Goal: Information Seeking & Learning: Learn about a topic

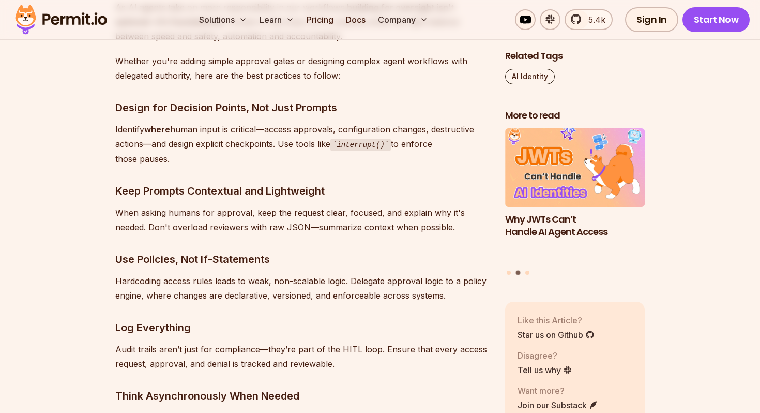
scroll to position [5205, 0]
click at [234, 274] on p "Hardcoding access rules leads to weak, non-scalable logic. Delegate approval lo…" at bounding box center [301, 287] width 373 height 29
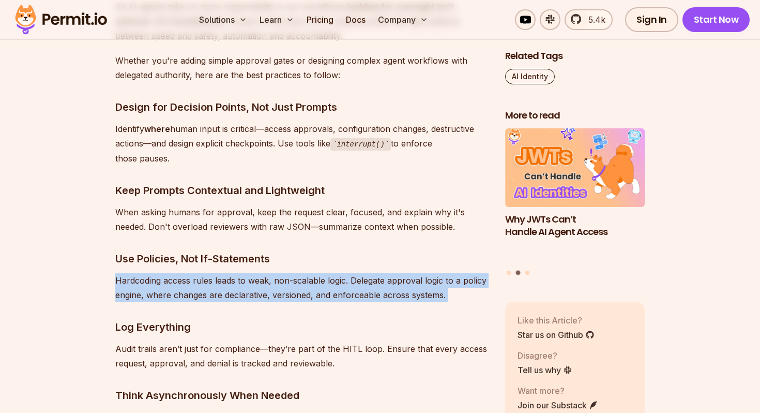
click at [234, 274] on p "Hardcoding access rules leads to weak, non-scalable logic. Delegate approval lo…" at bounding box center [301, 287] width 373 height 29
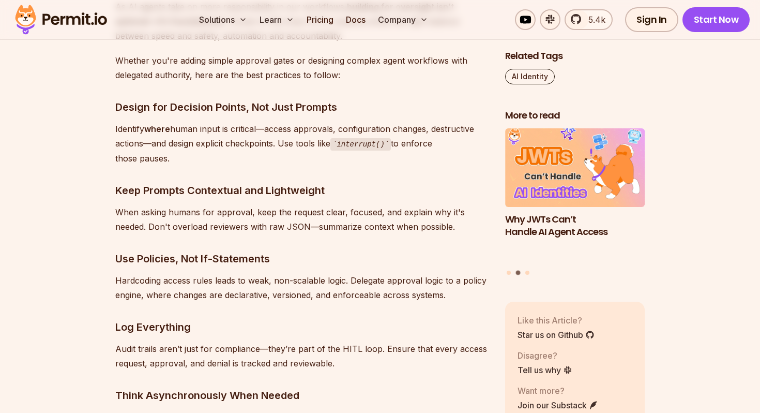
click at [258, 319] on h3 "Log Everything" at bounding box center [301, 327] width 373 height 17
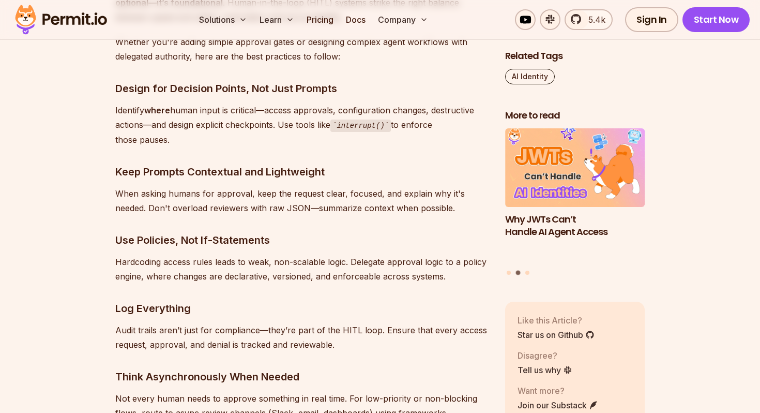
scroll to position [5225, 0]
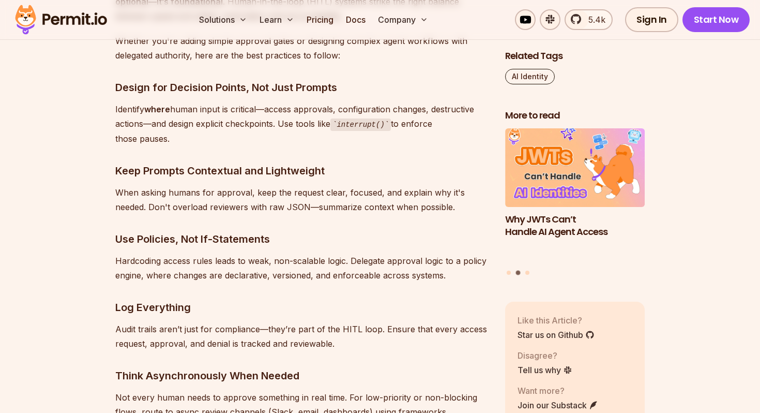
click at [258, 322] on p "Audit trails aren’t just for compliance—they’re part of the HITL loop. Ensure t…" at bounding box center [301, 336] width 373 height 29
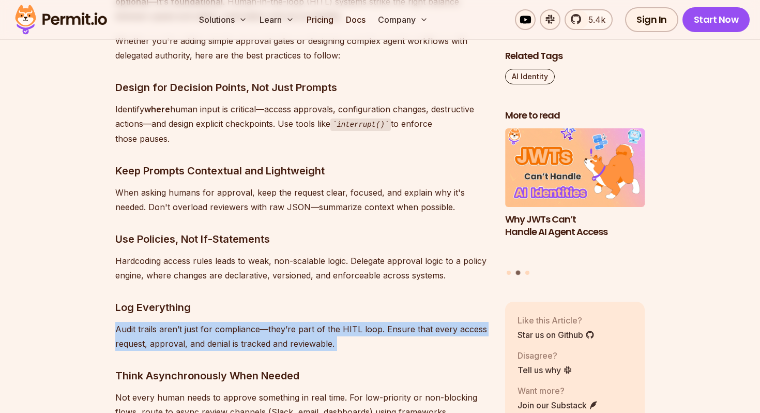
click at [258, 322] on p "Audit trails aren’t just for compliance—they’re part of the HITL loop. Ensure t…" at bounding box center [301, 336] width 373 height 29
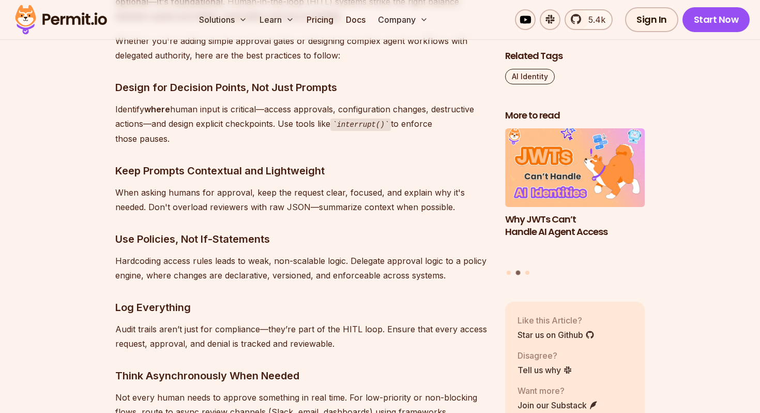
click at [253, 299] on h3 "Log Everything" at bounding box center [301, 307] width 373 height 17
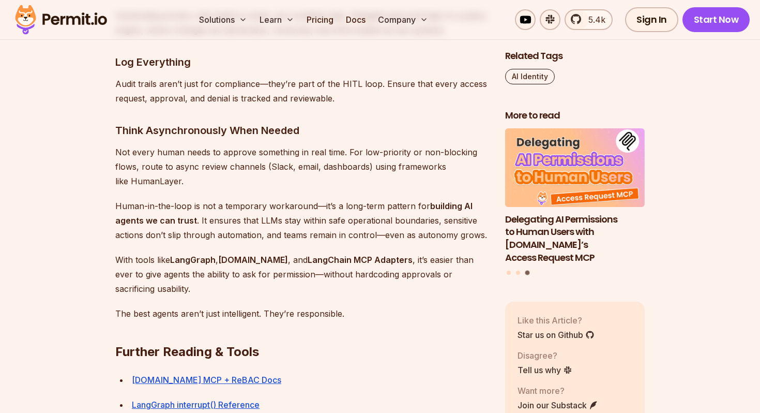
click at [253, 302] on h2 "Further Reading & Tools" at bounding box center [301, 331] width 373 height 58
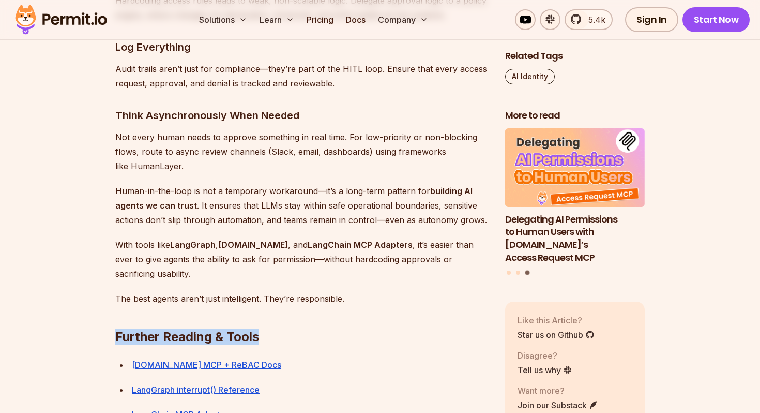
scroll to position [5486, 0]
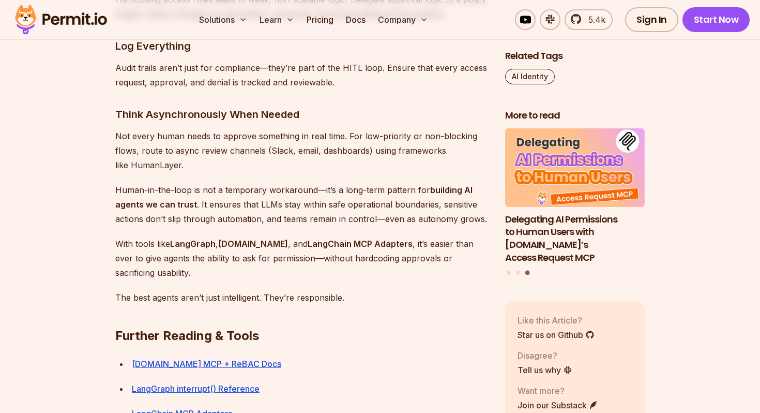
click at [252, 290] on p "The best agents aren’t just intelligent. They’re responsible." at bounding box center [301, 297] width 373 height 14
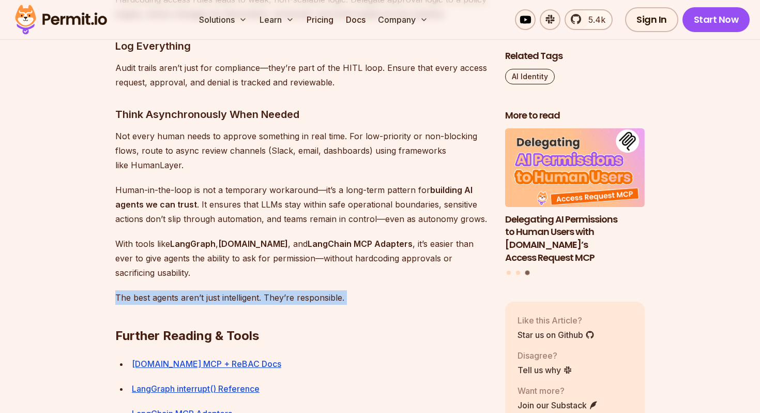
click at [252, 290] on p "The best agents aren’t just intelligent. They’re responsible." at bounding box center [301, 297] width 373 height 14
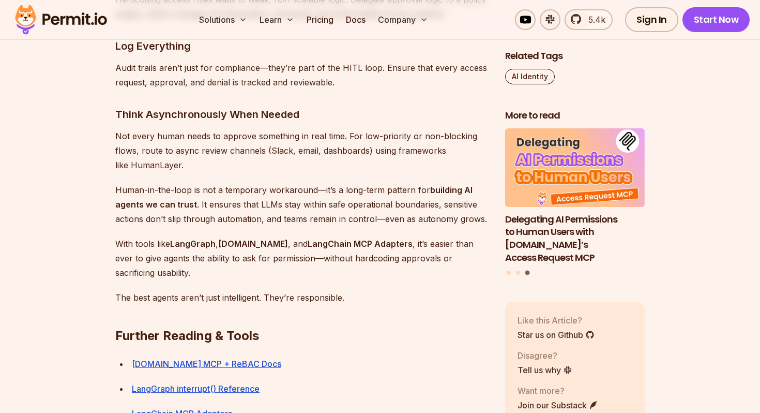
click at [229, 183] on p "Human-in-the-loop is not a temporary workaround—it’s a long-term pattern for bu…" at bounding box center [301, 204] width 373 height 43
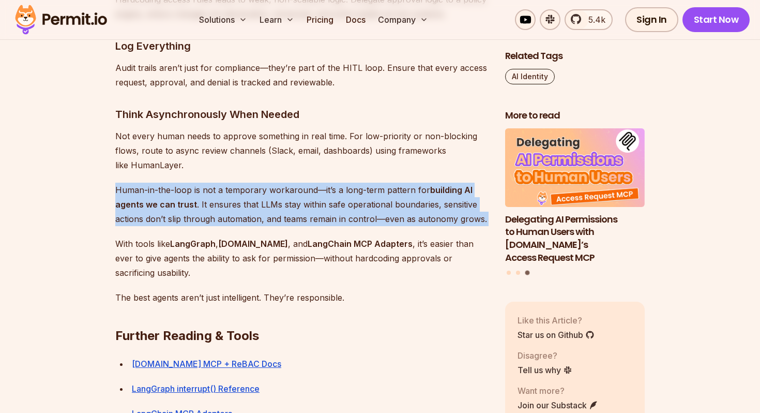
click at [229, 183] on p "Human-in-the-loop is not a temporary workaround—it’s a long-term pattern for bu…" at bounding box center [301, 204] width 373 height 43
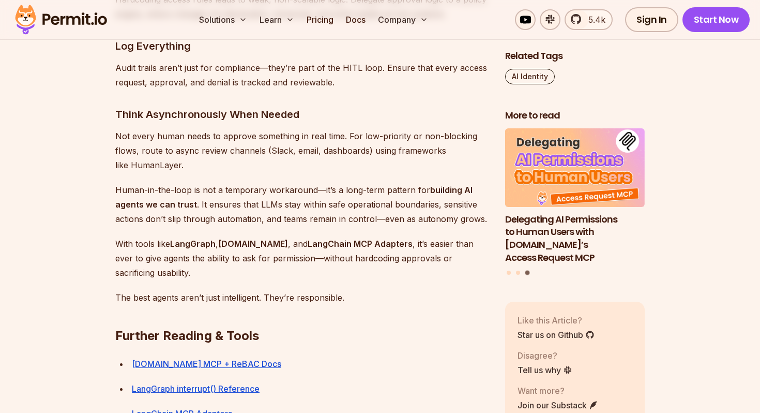
click at [242, 246] on p "With tools like LangGraph , [DOMAIN_NAME] , and LangChain MCP Adapters , it’s e…" at bounding box center [301, 257] width 373 height 43
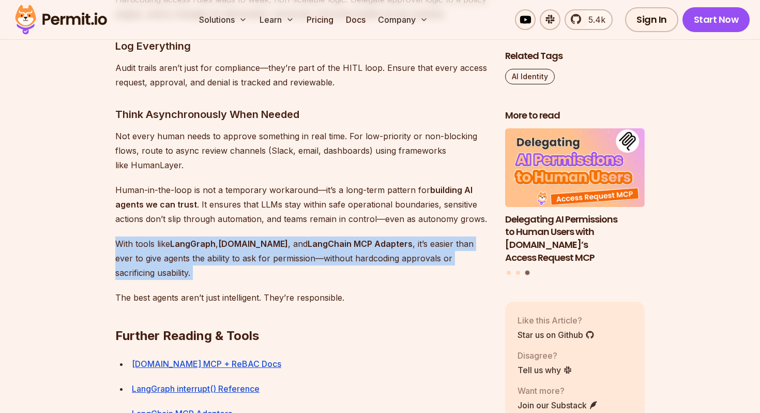
click at [242, 246] on p "With tools like LangGraph , [DOMAIN_NAME] , and LangChain MCP Adapters , it’s e…" at bounding box center [301, 257] width 373 height 43
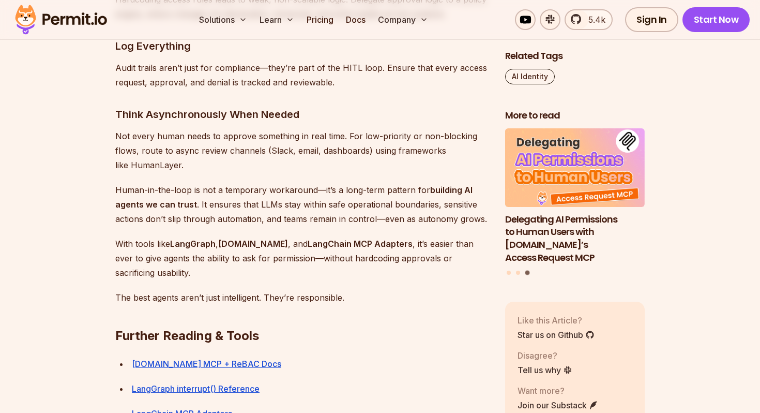
click at [255, 290] on p "The best agents aren’t just intelligent. They’re responsible." at bounding box center [301, 297] width 373 height 14
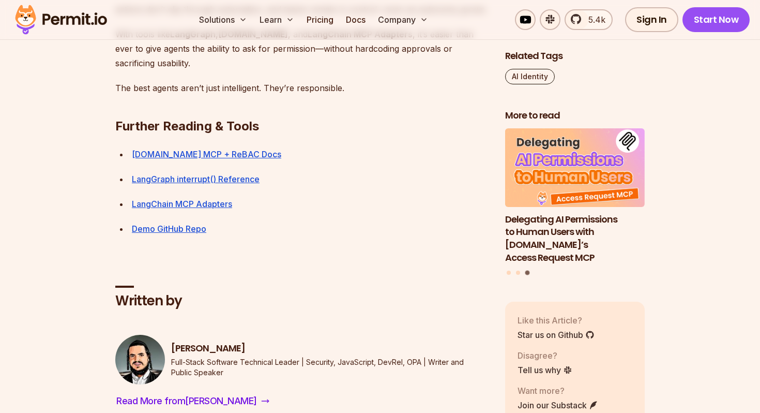
click at [255, 292] on h2 "Written by" at bounding box center [301, 301] width 373 height 19
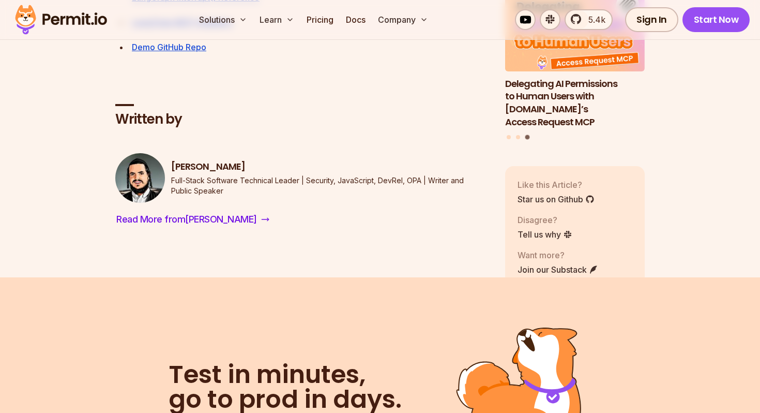
scroll to position [5878, 0]
